Goal: Task Accomplishment & Management: Manage account settings

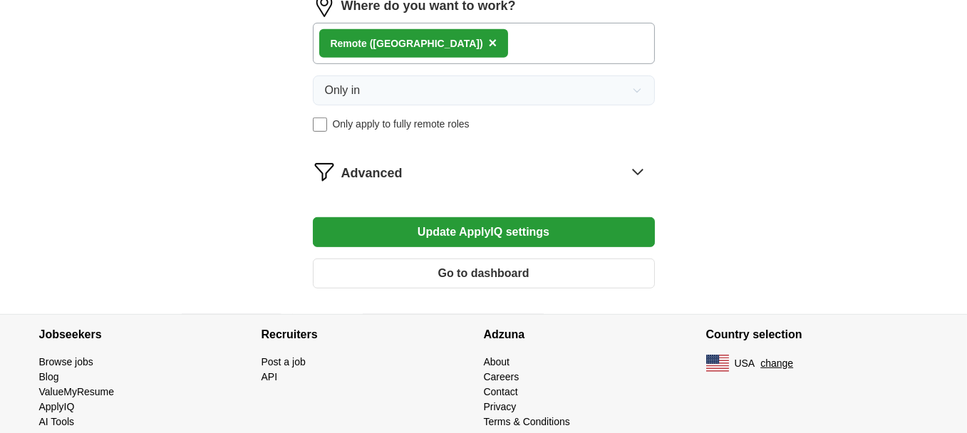
scroll to position [947, 0]
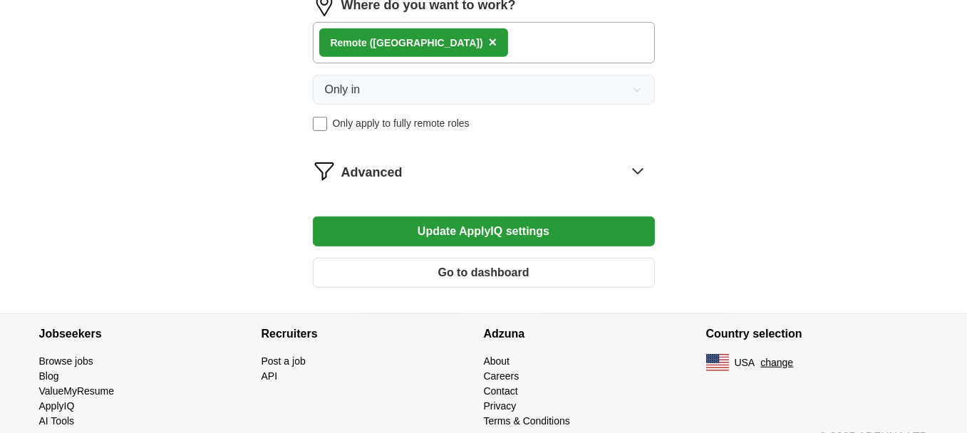
click at [486, 266] on button "Go to dashboard" at bounding box center [484, 273] width 342 height 30
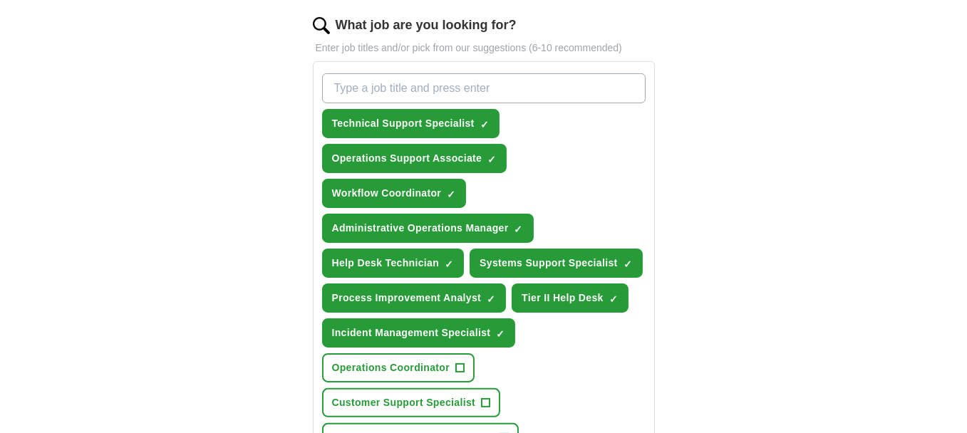
scroll to position [464, 0]
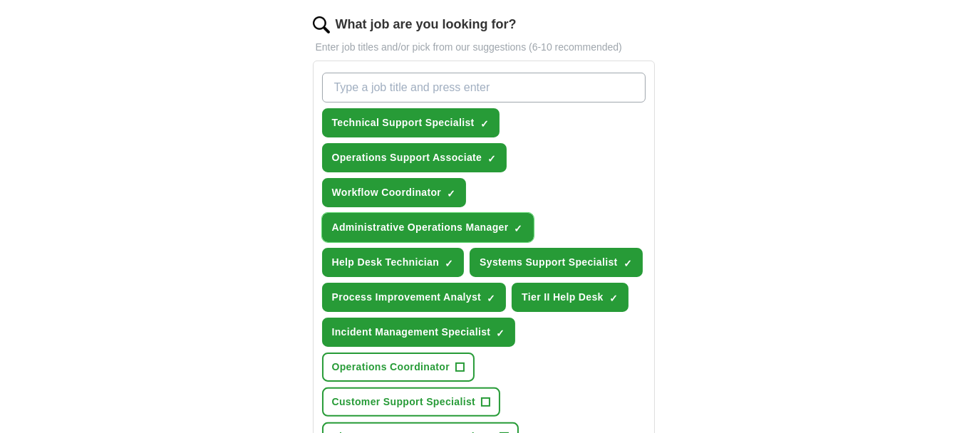
click at [0, 0] on span "×" at bounding box center [0, 0] width 0 height 0
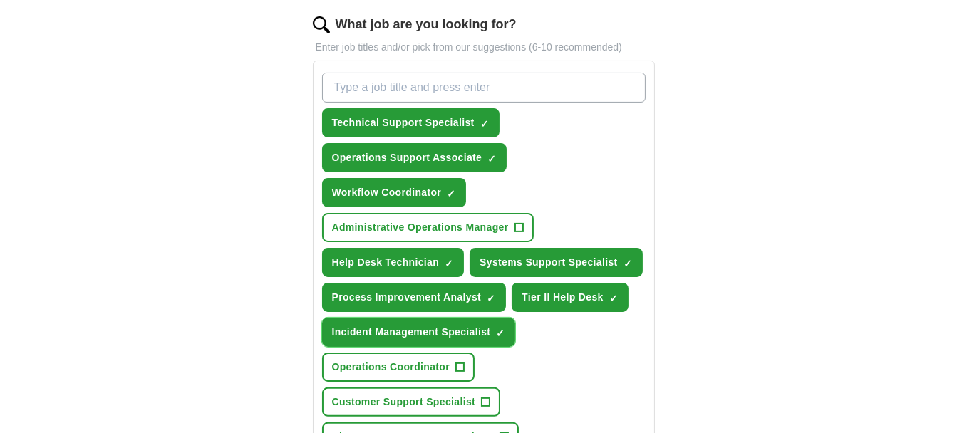
click at [0, 0] on span "×" at bounding box center [0, 0] width 0 height 0
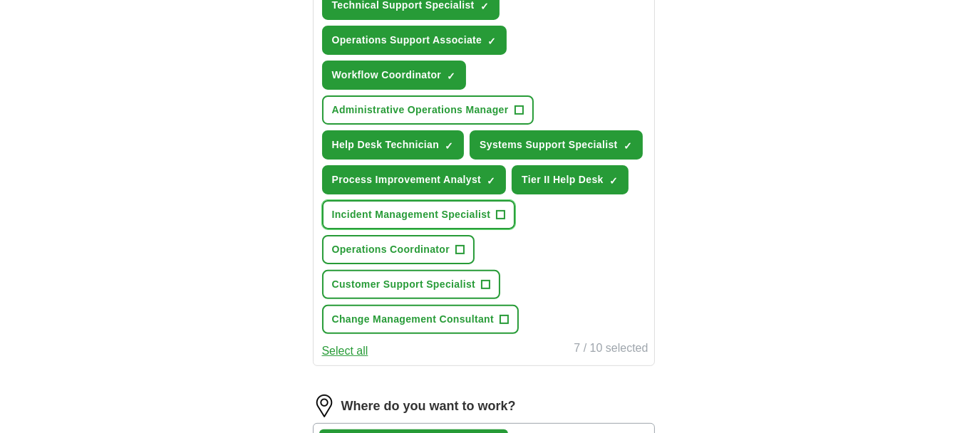
scroll to position [583, 0]
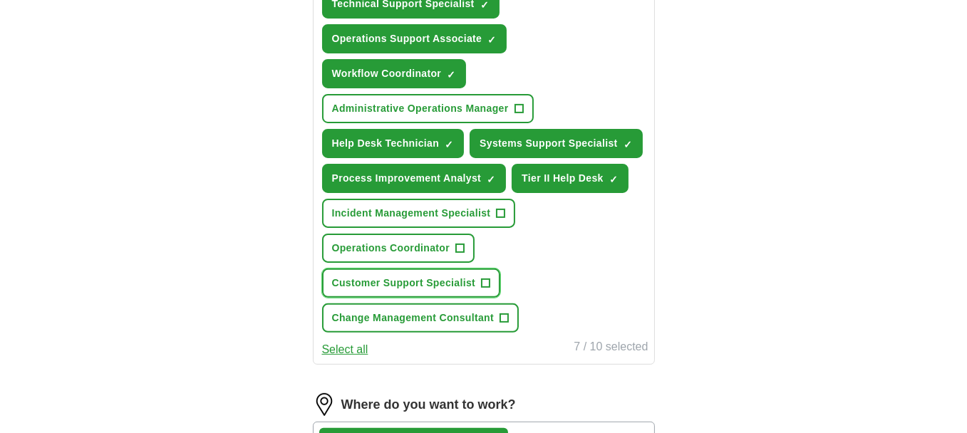
click at [486, 278] on span "+" at bounding box center [486, 283] width 9 height 11
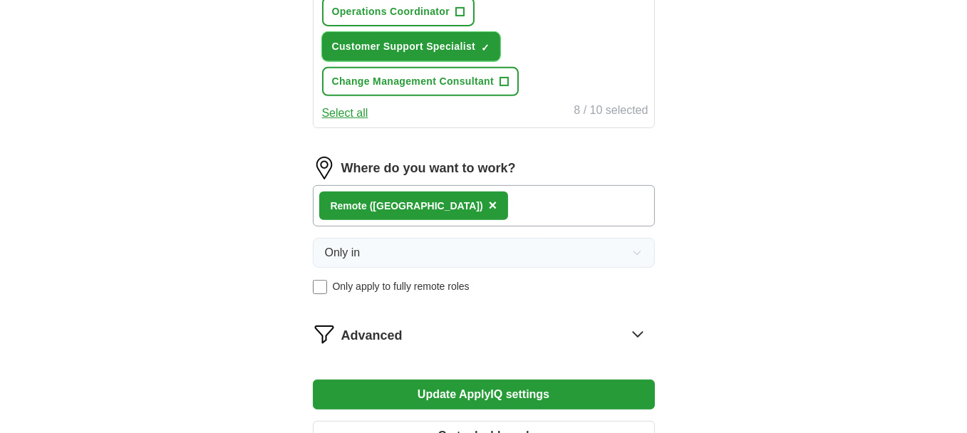
scroll to position [820, 0]
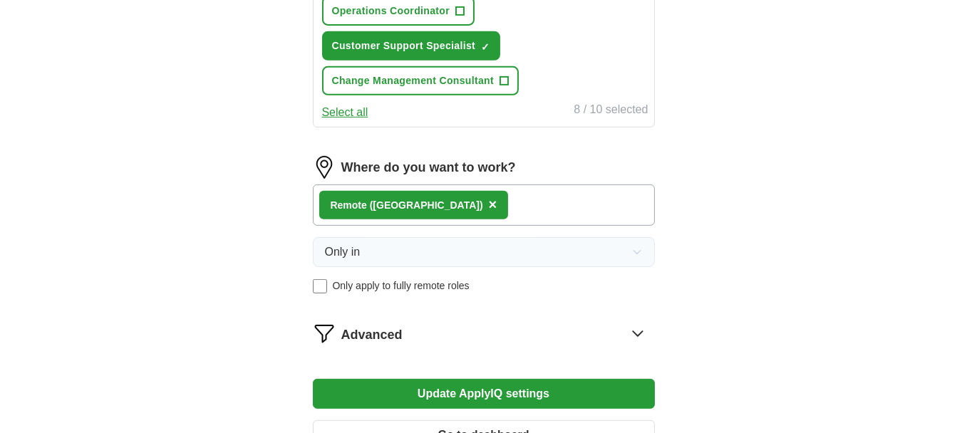
click at [462, 387] on button "Update ApplyIQ settings" at bounding box center [484, 394] width 342 height 30
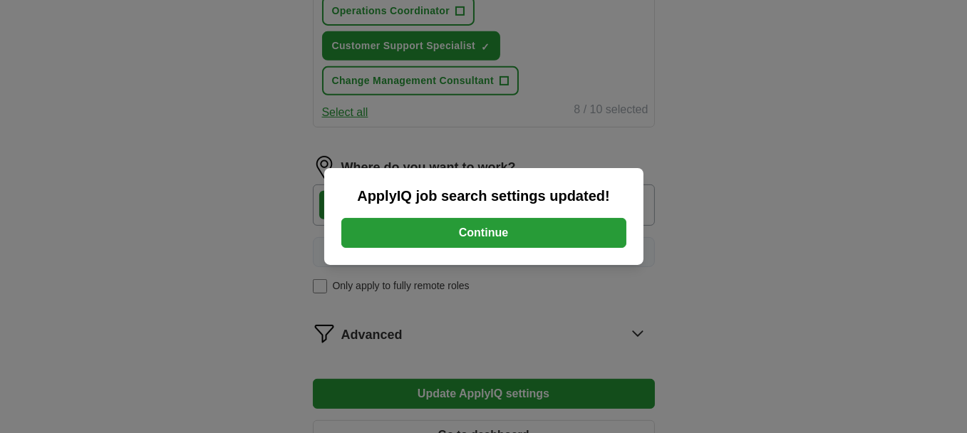
drag, startPoint x: 472, startPoint y: 229, endPoint x: 453, endPoint y: 245, distance: 24.3
click at [472, 229] on button "Continue" at bounding box center [483, 233] width 285 height 30
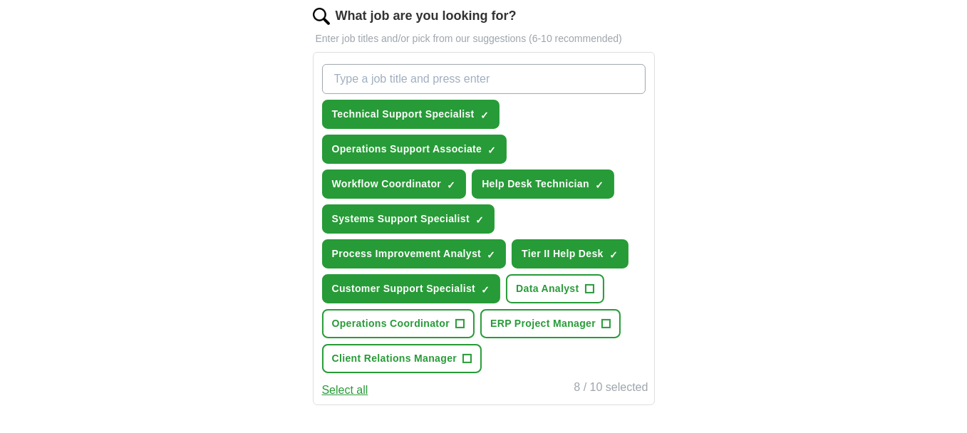
scroll to position [474, 0]
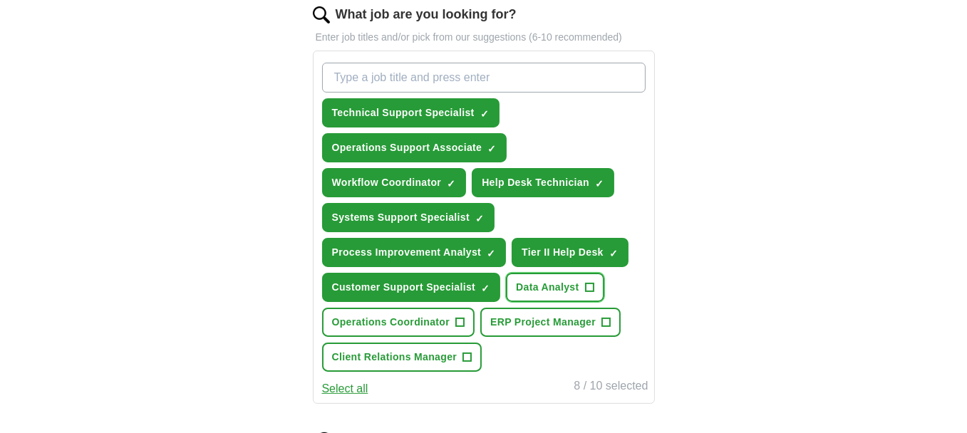
click at [585, 282] on span "+" at bounding box center [589, 287] width 9 height 11
click at [605, 317] on span "+" at bounding box center [606, 322] width 9 height 11
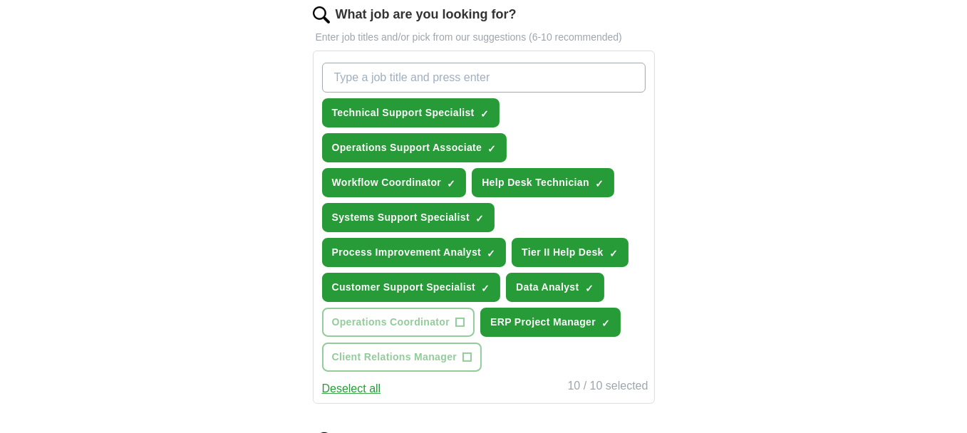
click at [742, 178] on div "ApplyIQ Let ApplyIQ do the hard work of searching and applying for jobs. Just t…" at bounding box center [484, 161] width 912 height 1182
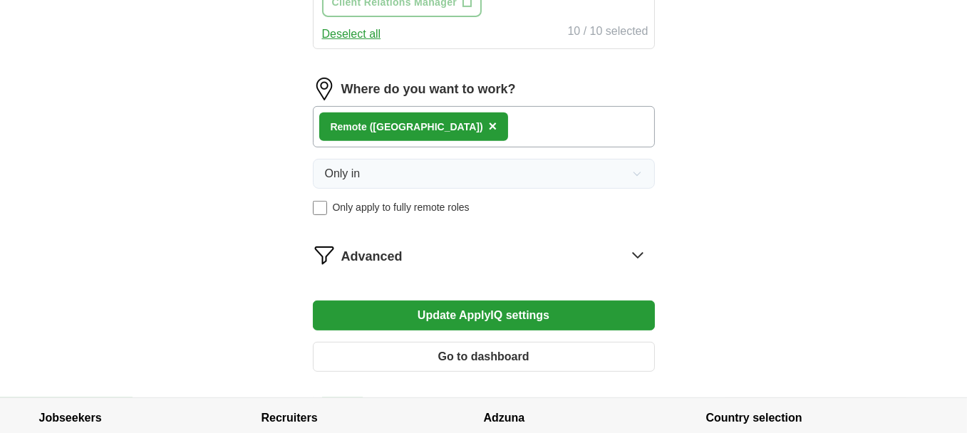
scroll to position [830, 0]
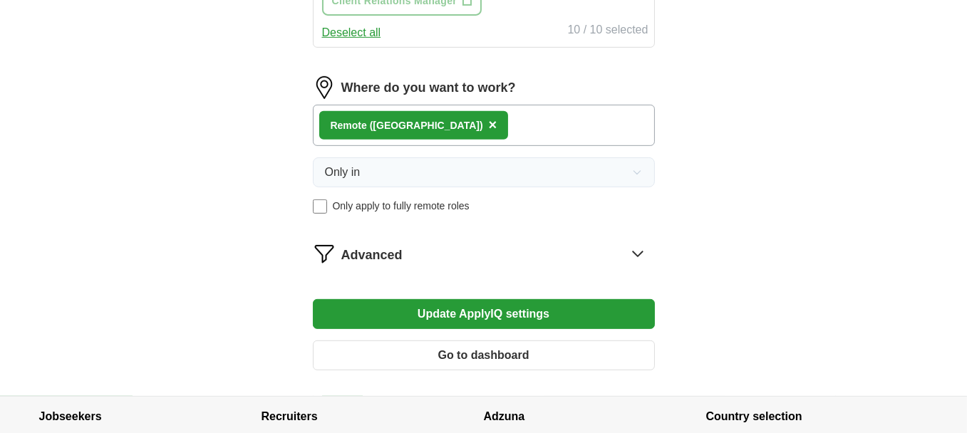
click at [452, 308] on button "Update ApplyIQ settings" at bounding box center [484, 314] width 342 height 30
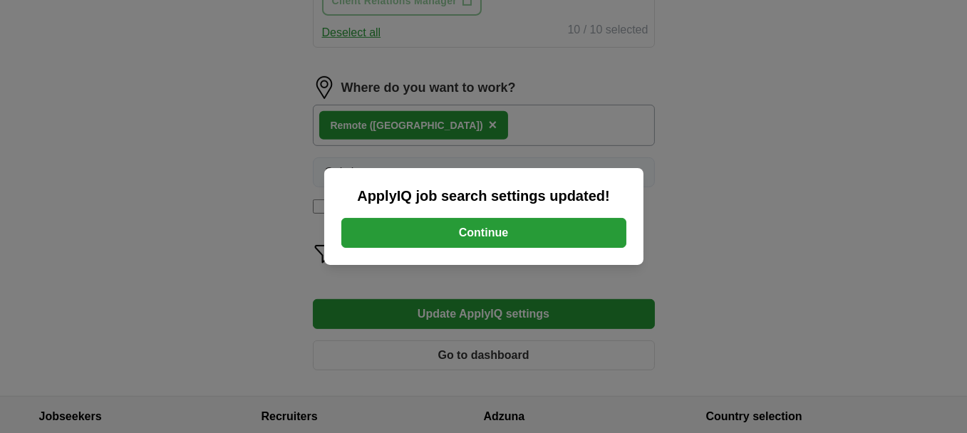
click at [461, 235] on button "Continue" at bounding box center [483, 233] width 285 height 30
